Goal: Task Accomplishment & Management: Use online tool/utility

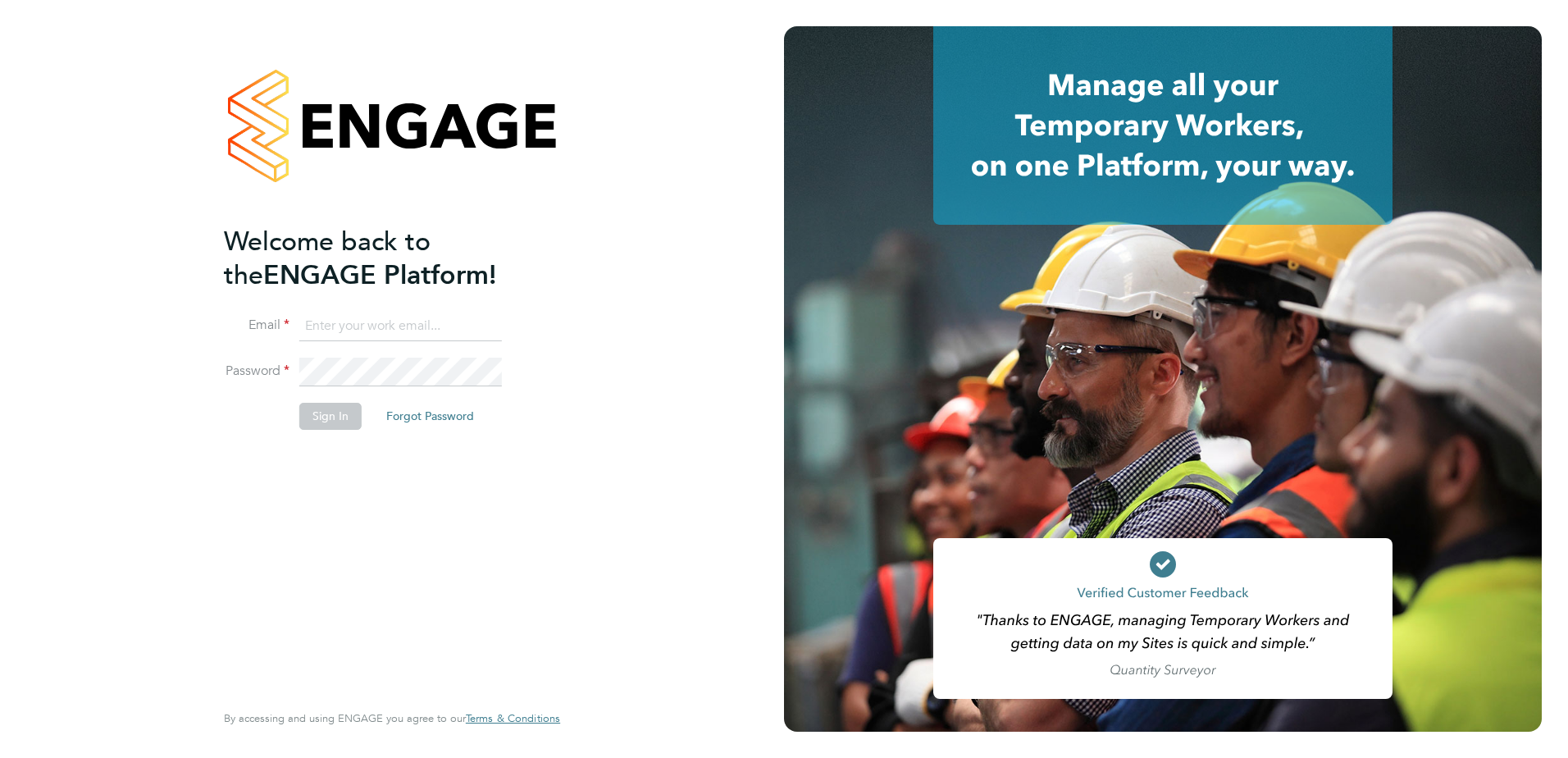
click at [320, 312] on input at bounding box center [400, 326] width 202 height 30
type input "ruben.poole@vistry.co.uk"
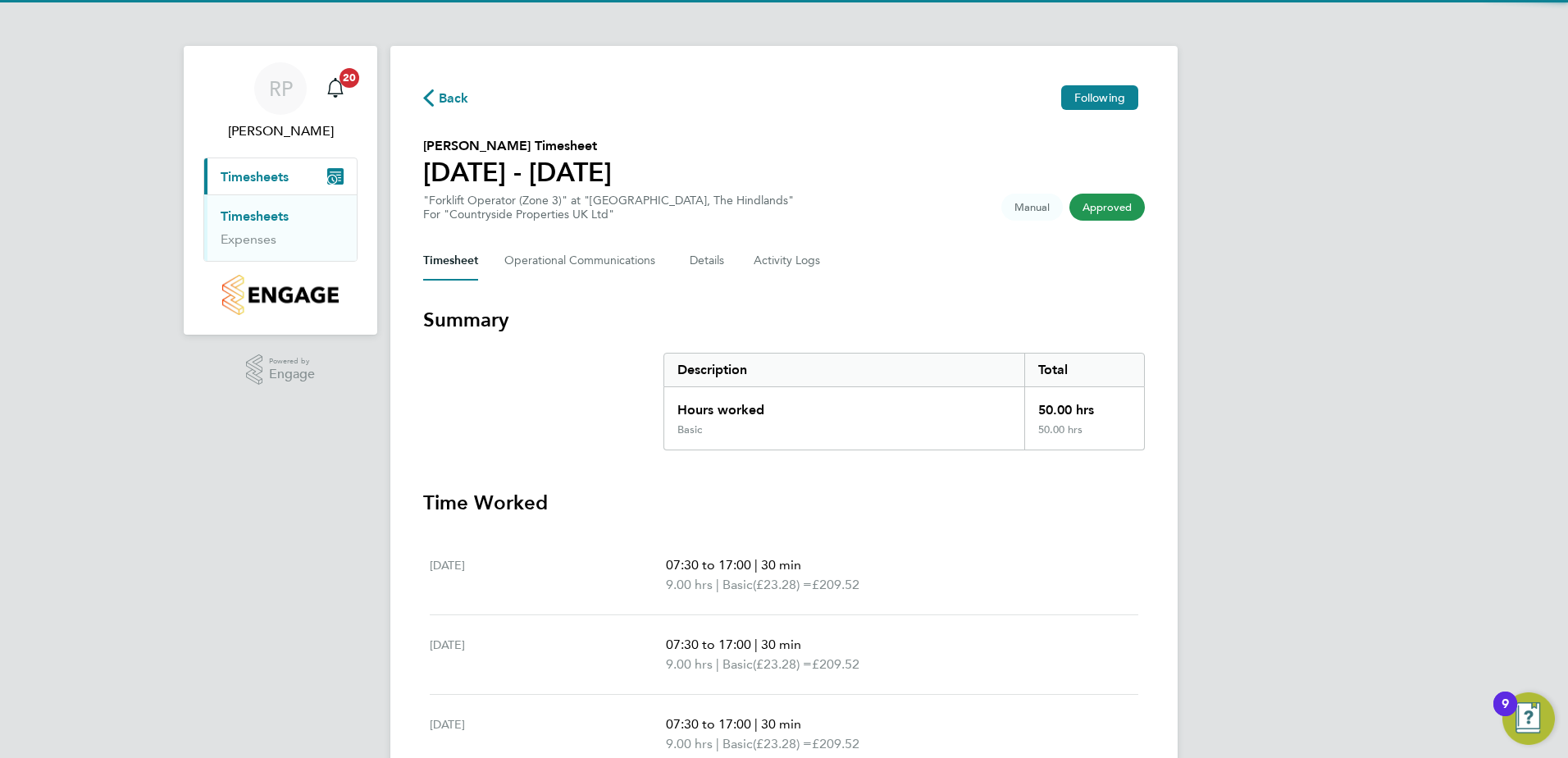
click at [270, 209] on link "Timesheets" at bounding box center [254, 216] width 68 height 15
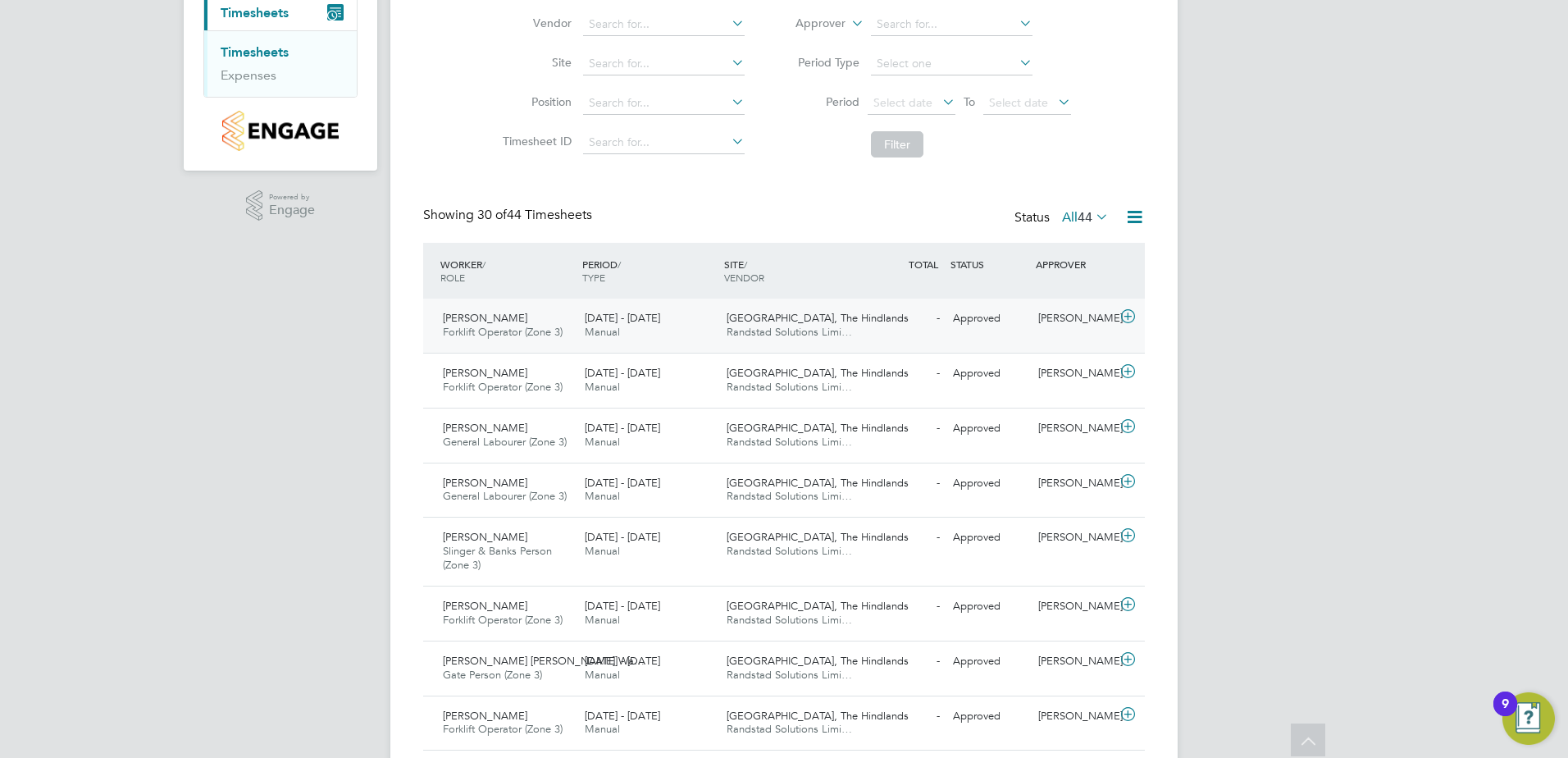
click at [628, 328] on div "22 - 28 Sep 2025 Manual" at bounding box center [649, 325] width 141 height 41
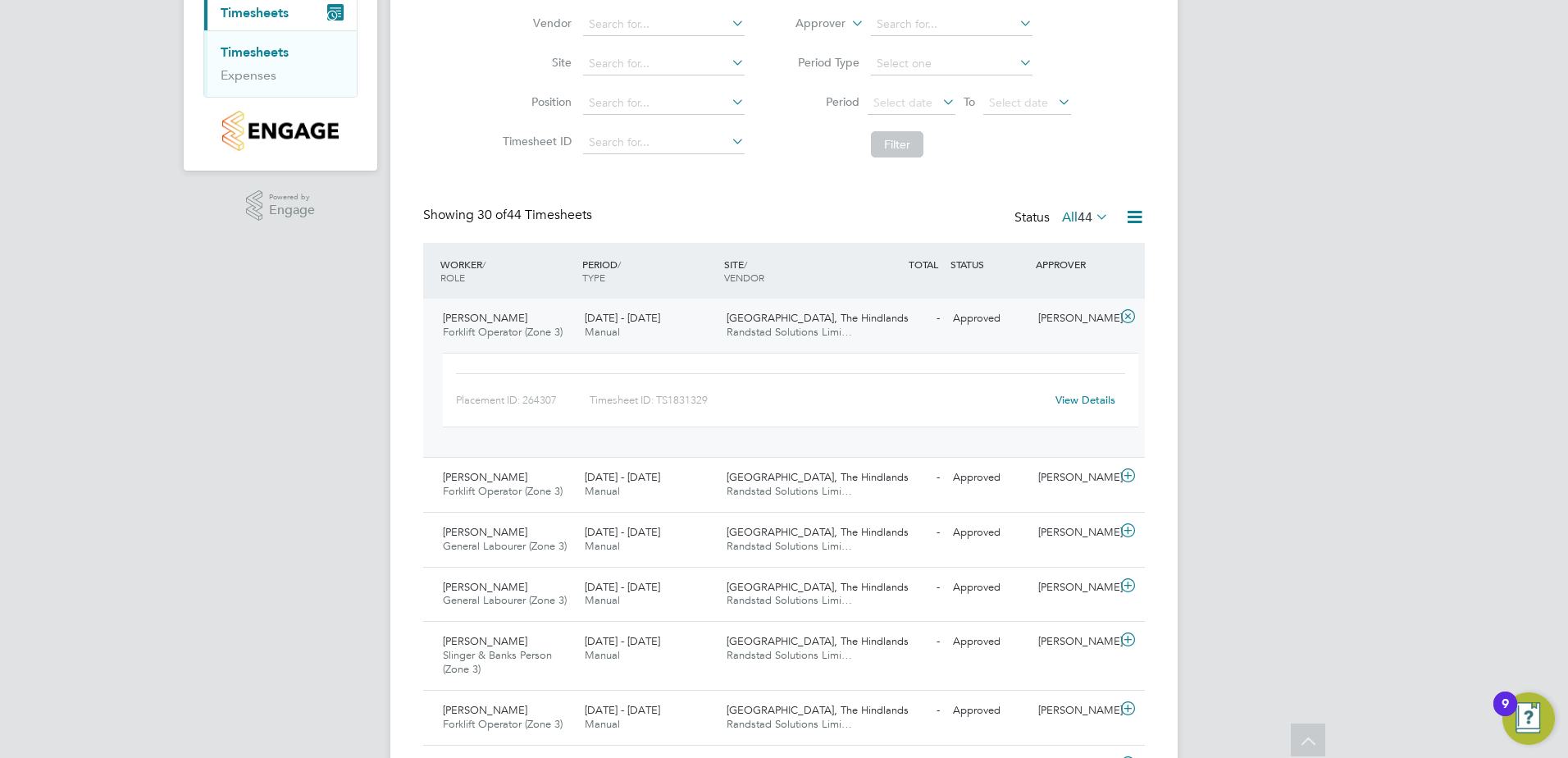
click at [1107, 392] on div "View Details" at bounding box center [1085, 400] width 81 height 26
click at [1074, 409] on div "View Details" at bounding box center [1085, 400] width 81 height 26
click at [1074, 395] on link "View Details" at bounding box center [1086, 399] width 60 height 14
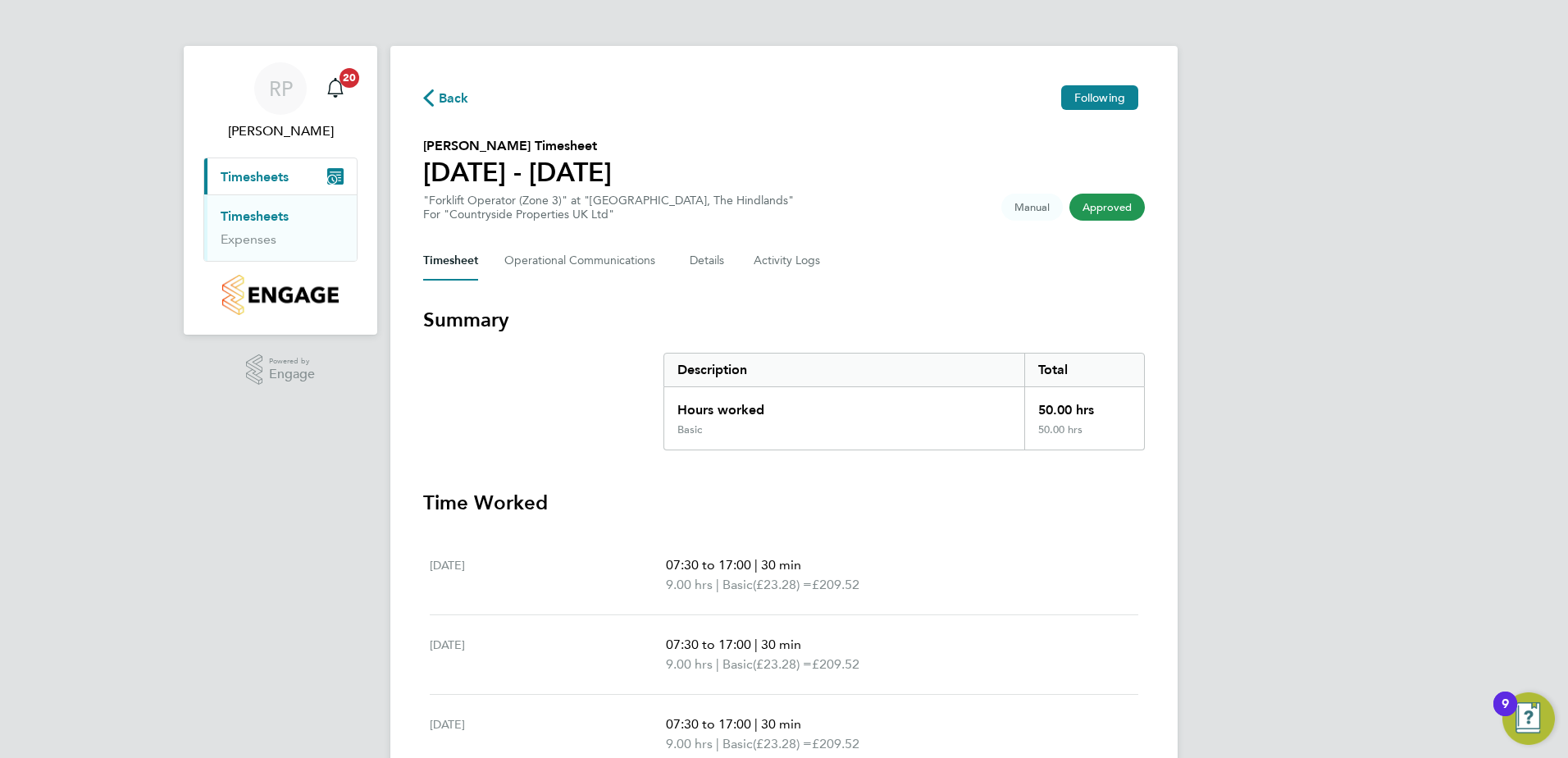
scroll to position [381, 0]
